Goal: Task Accomplishment & Management: Complete application form

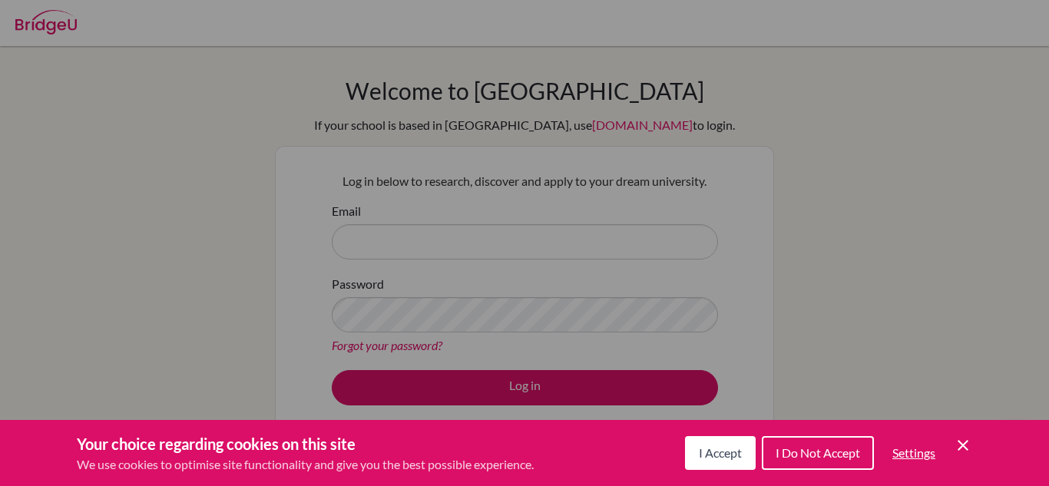
click at [961, 448] on icon "Save and close" at bounding box center [963, 445] width 11 height 11
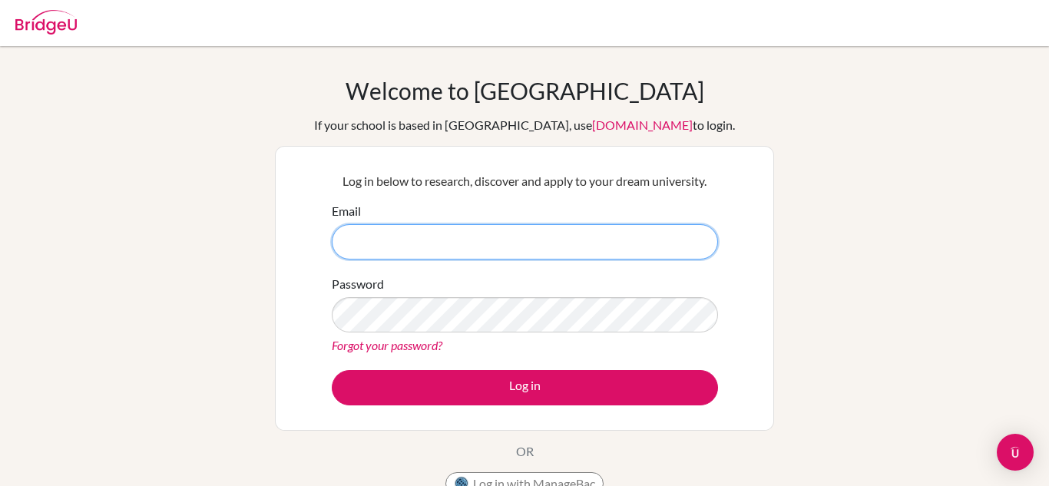
click at [548, 236] on input "Email" at bounding box center [525, 241] width 386 height 35
type input "[DOMAIN_NAME][EMAIL_ADDRESS][PERSON_NAME][DOMAIN_NAME]"
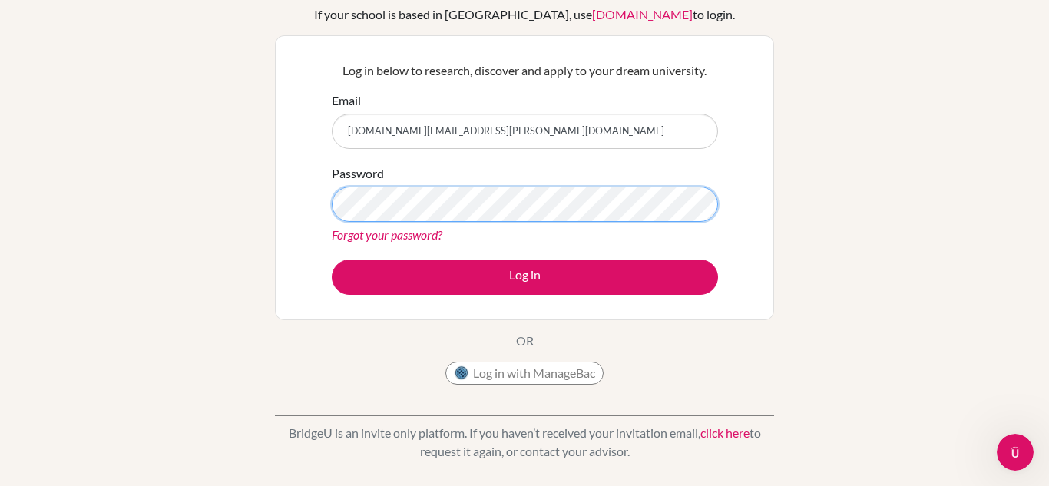
scroll to position [113, 0]
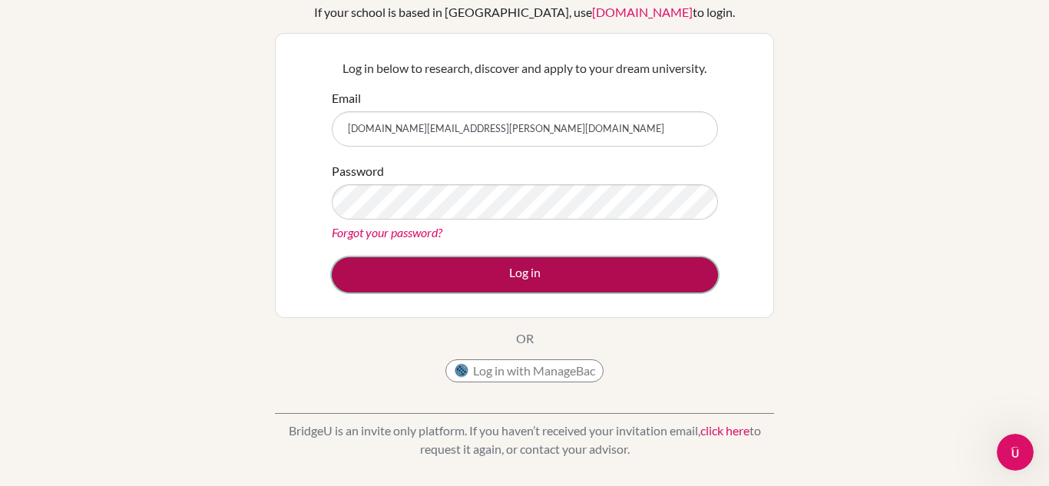
click at [425, 283] on button "Log in" at bounding box center [525, 274] width 386 height 35
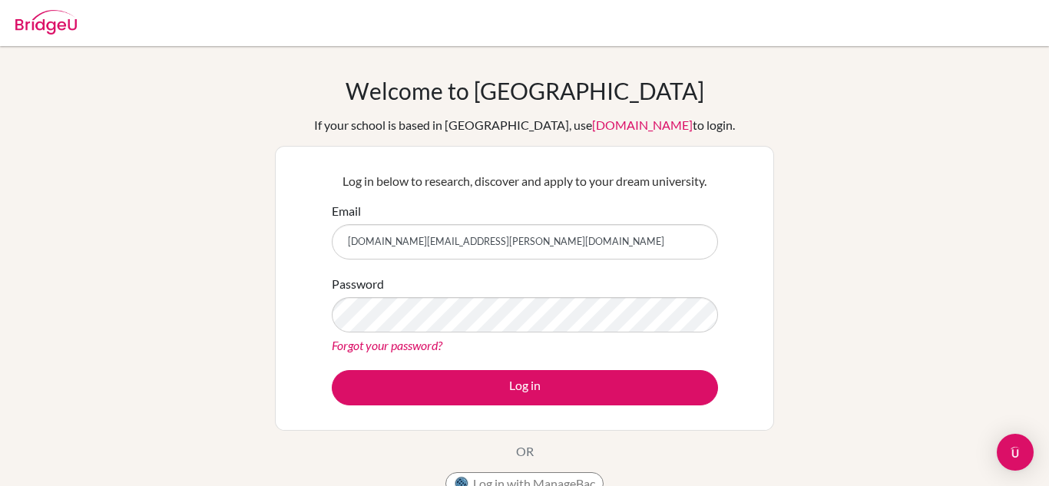
scroll to position [113, 0]
type input "냐"
type input "[DOMAIN_NAME][EMAIL_ADDRESS][PERSON_NAME][DOMAIN_NAME]"
click at [332, 370] on button "Log in" at bounding box center [525, 387] width 386 height 35
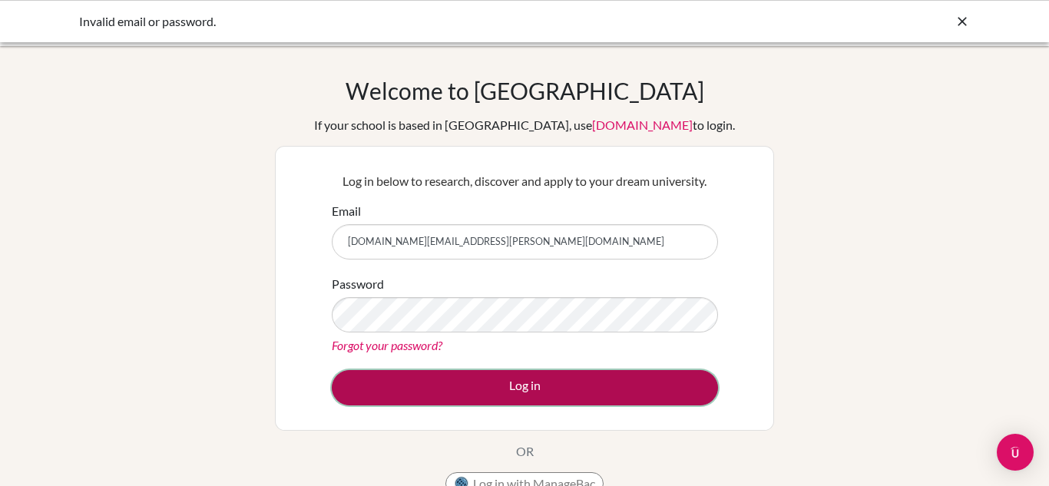
click at [438, 376] on button "Log in" at bounding box center [525, 387] width 386 height 35
